Goal: Communication & Community: Answer question/provide support

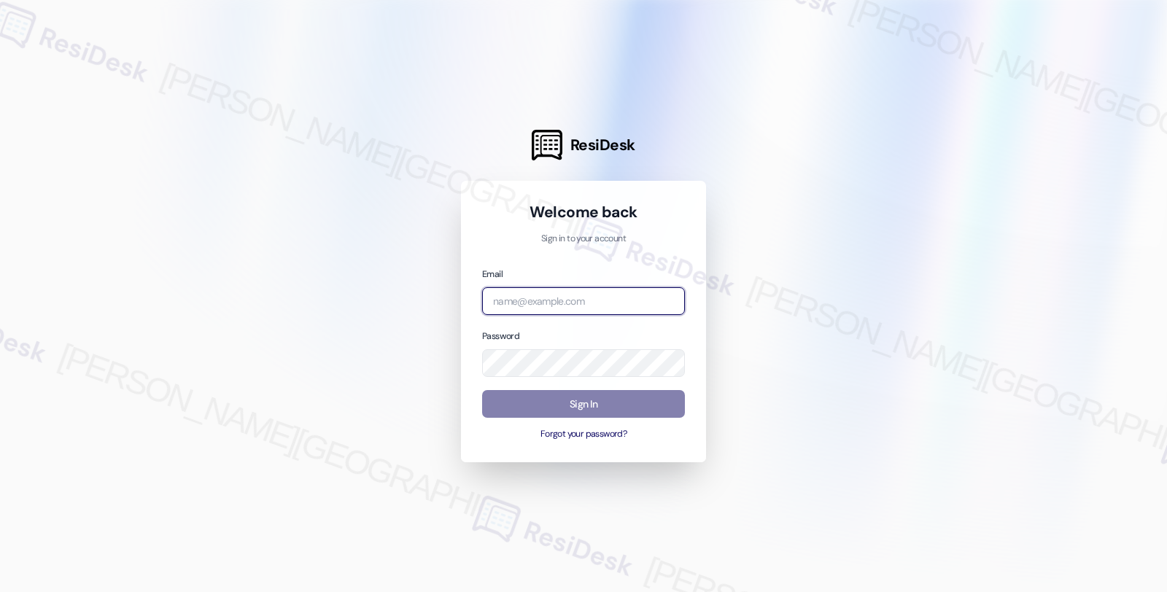
click at [548, 307] on input "email" at bounding box center [583, 301] width 203 height 28
type input "automated-surveys-root_management-fides.[PERSON_NAME]@root_[DOMAIN_NAME]"
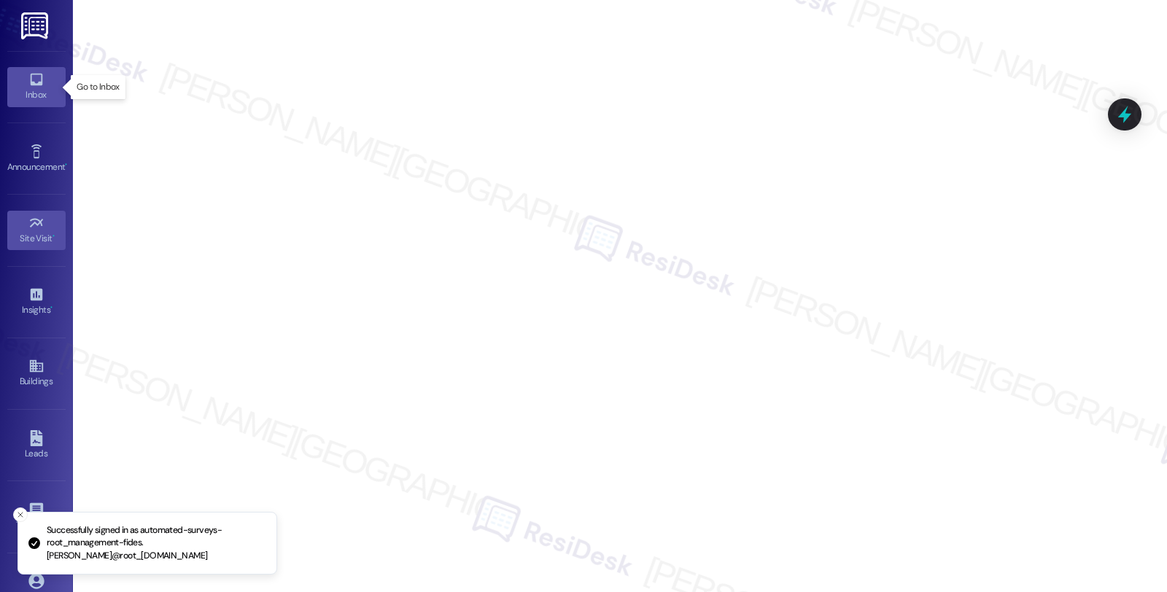
click at [39, 84] on icon at bounding box center [36, 80] width 16 height 16
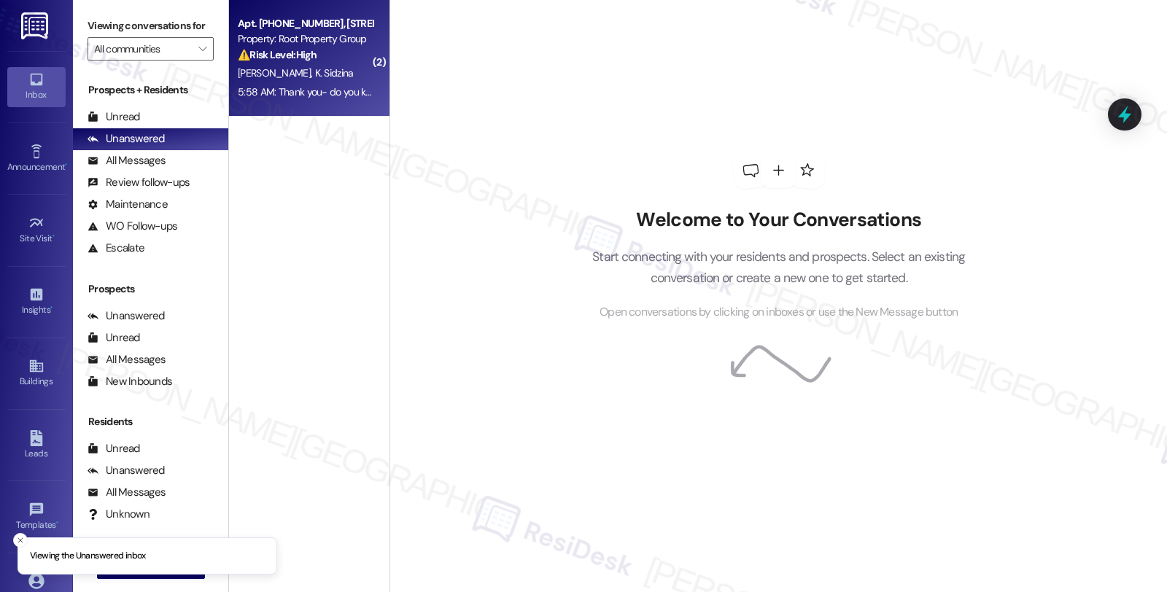
click at [325, 84] on div "5:58 AM: Thank you- do you know the WiFi password? 5:58 AM: Thank you- do you k…" at bounding box center [305, 92] width 138 height 18
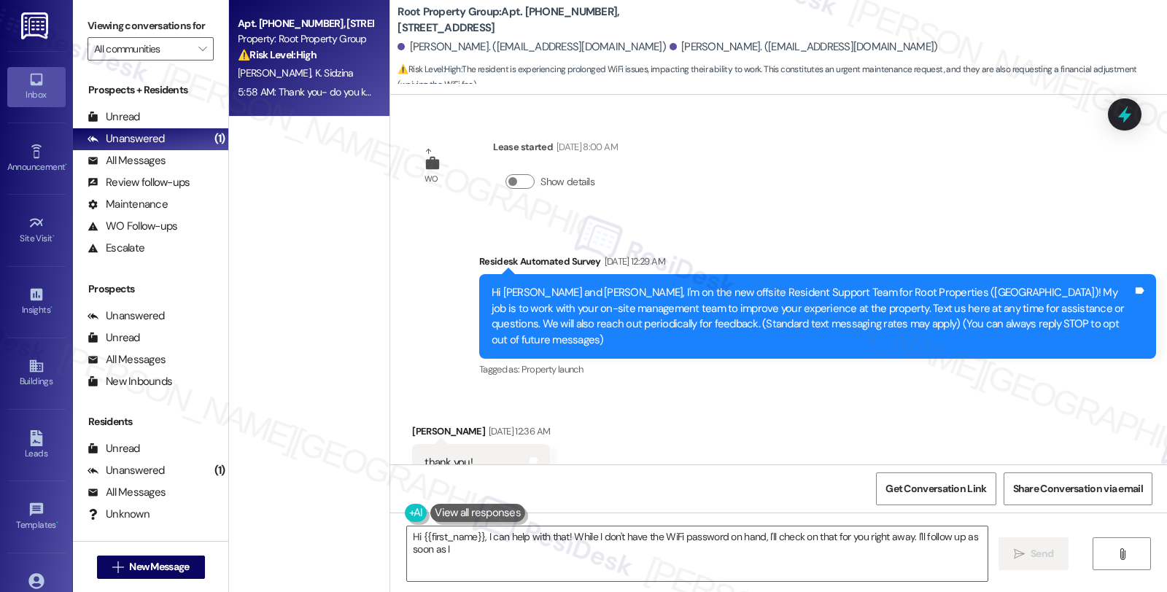
type textarea "Hi {{first_name}}, I can help with that! While I don't have the WiFi password o…"
